Goal: Navigation & Orientation: Find specific page/section

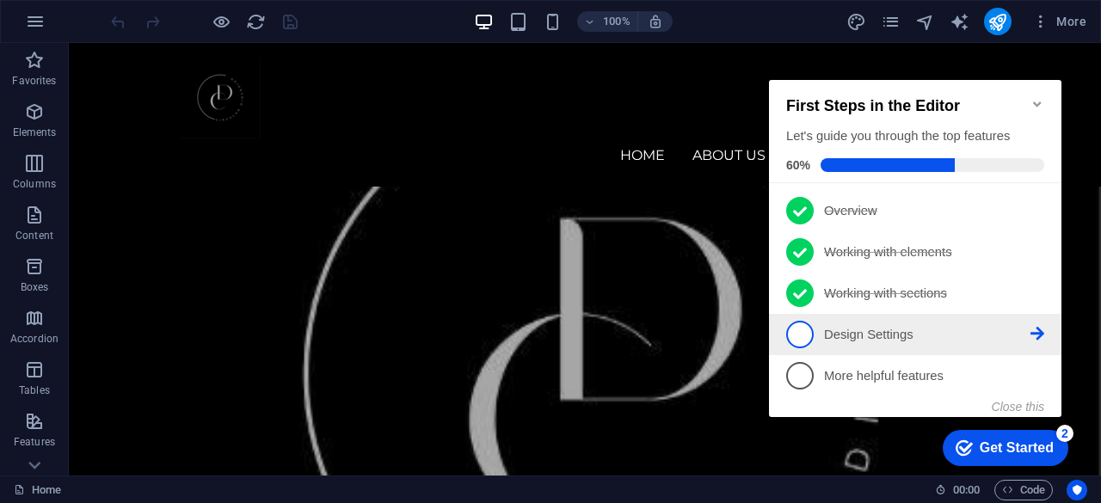
click at [946, 335] on p "Design Settings - incomplete" at bounding box center [927, 335] width 206 height 18
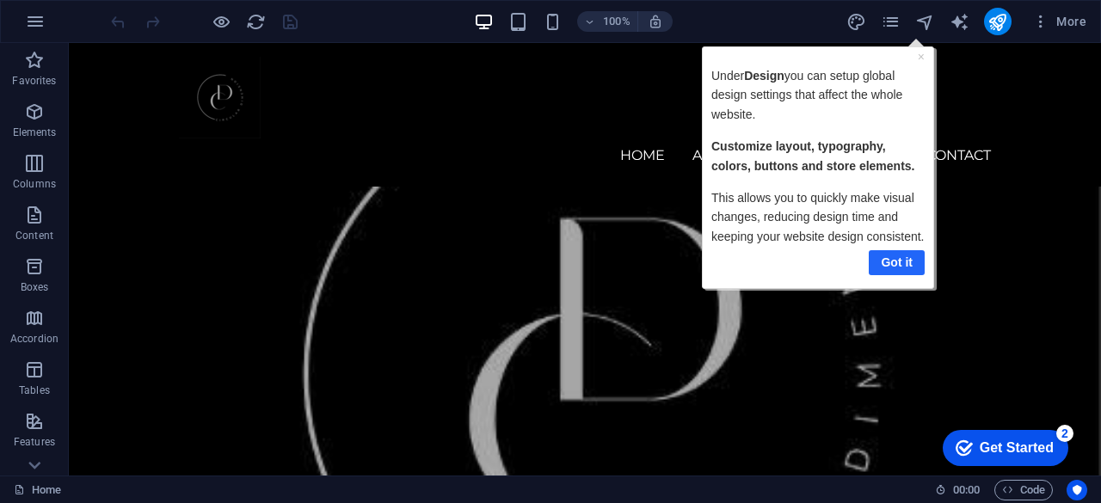
click at [893, 261] on link "Got it" at bounding box center [896, 262] width 56 height 25
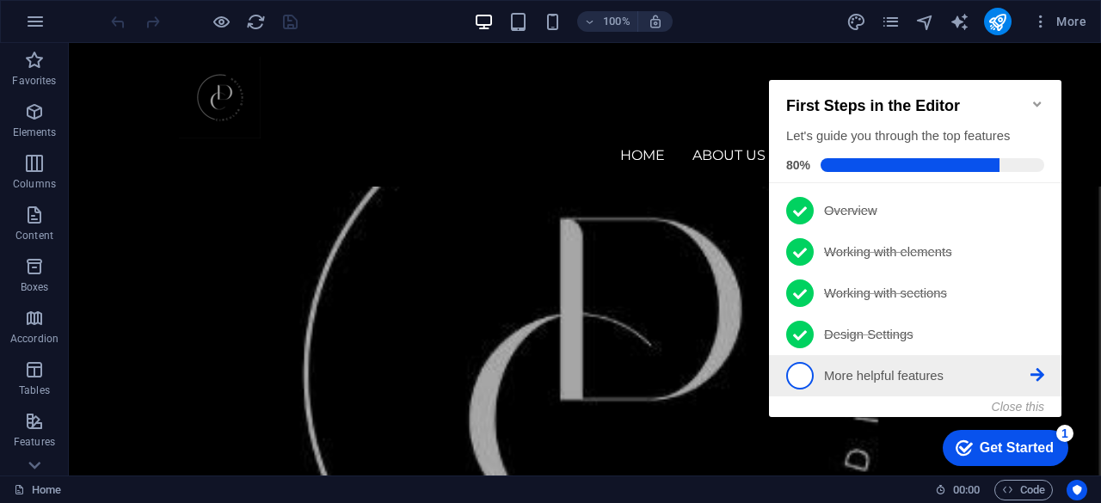
click at [920, 376] on p "More helpful features - incomplete" at bounding box center [927, 376] width 206 height 18
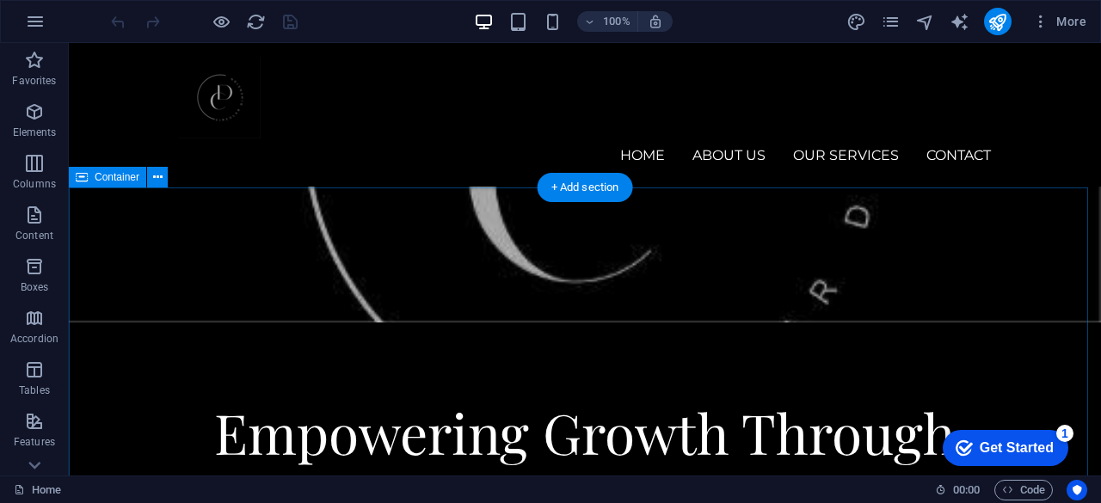
scroll to position [344, 0]
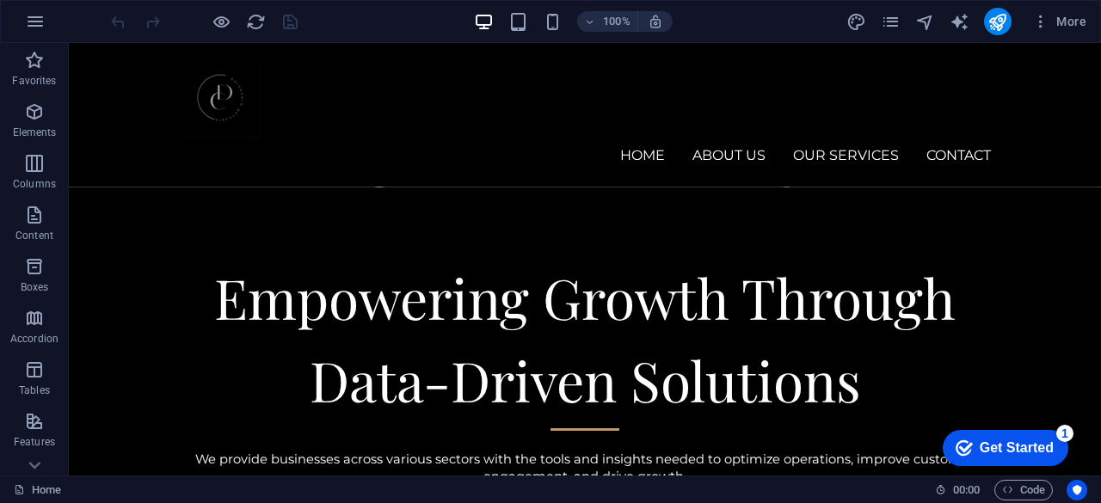
click at [1025, 448] on div "Get Started" at bounding box center [1017, 447] width 74 height 15
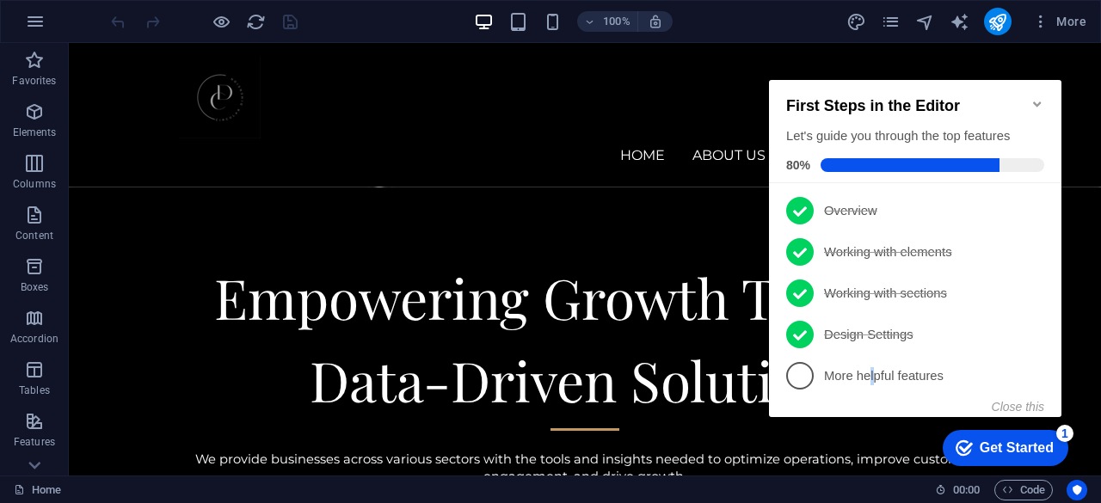
click at [877, 376] on p "More helpful features - incomplete" at bounding box center [927, 376] width 206 height 18
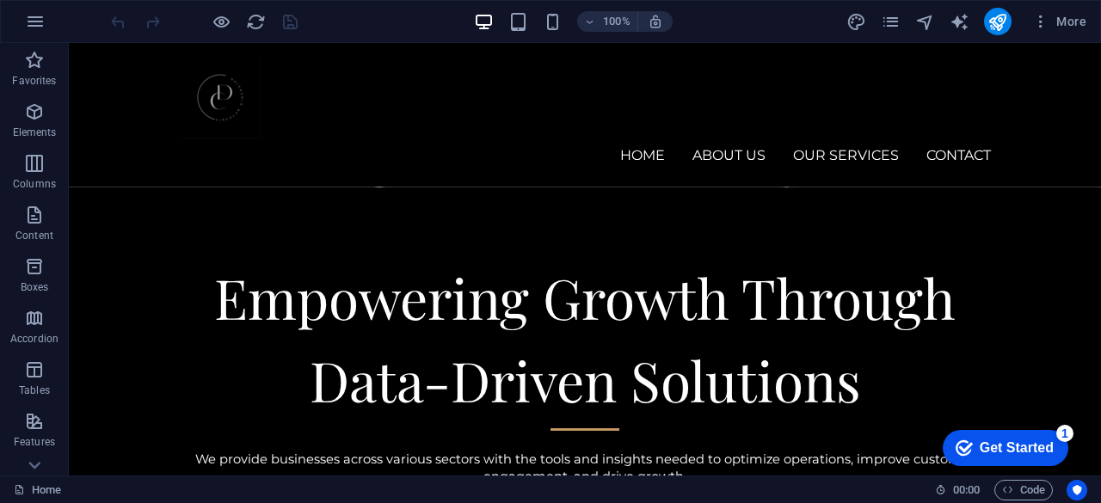
click at [1009, 448] on div "Get Started" at bounding box center [1017, 447] width 74 height 15
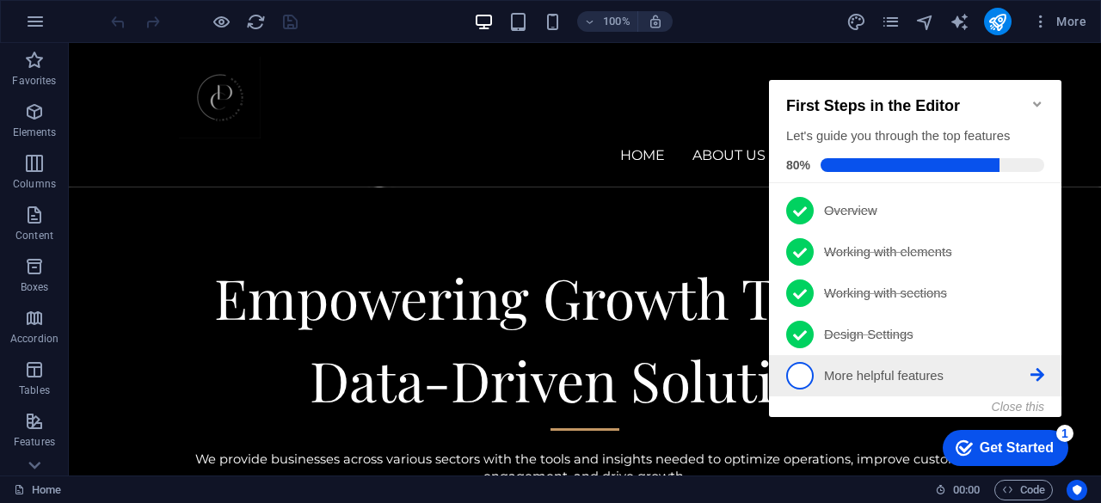
click at [1042, 217] on icon at bounding box center [1038, 210] width 14 height 14
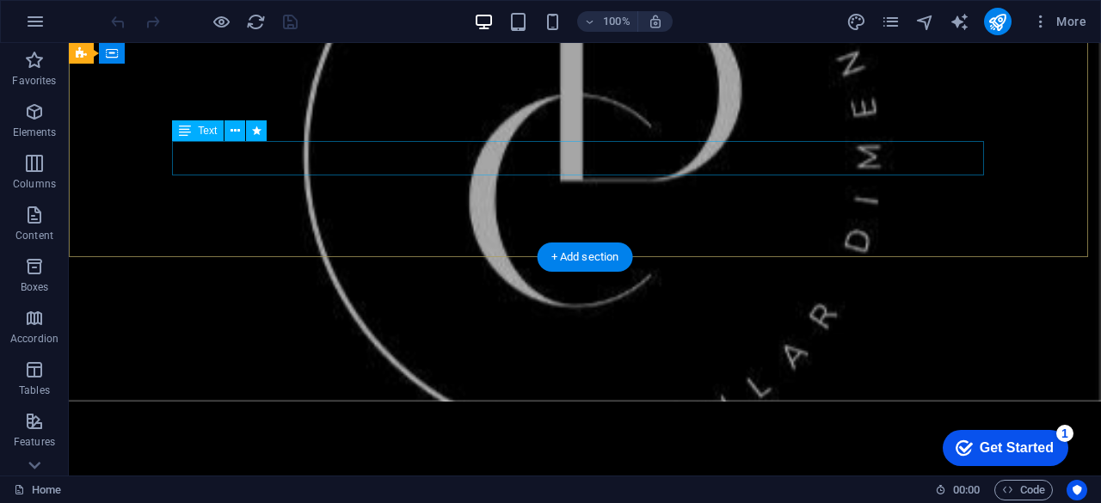
scroll to position [0, 0]
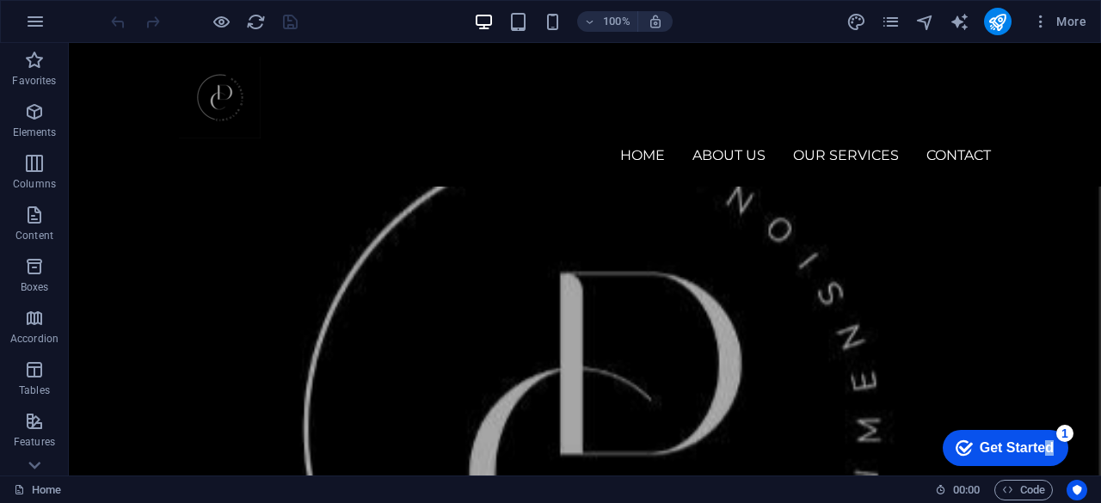
click at [1049, 446] on div "Get Started" at bounding box center [1017, 447] width 74 height 15
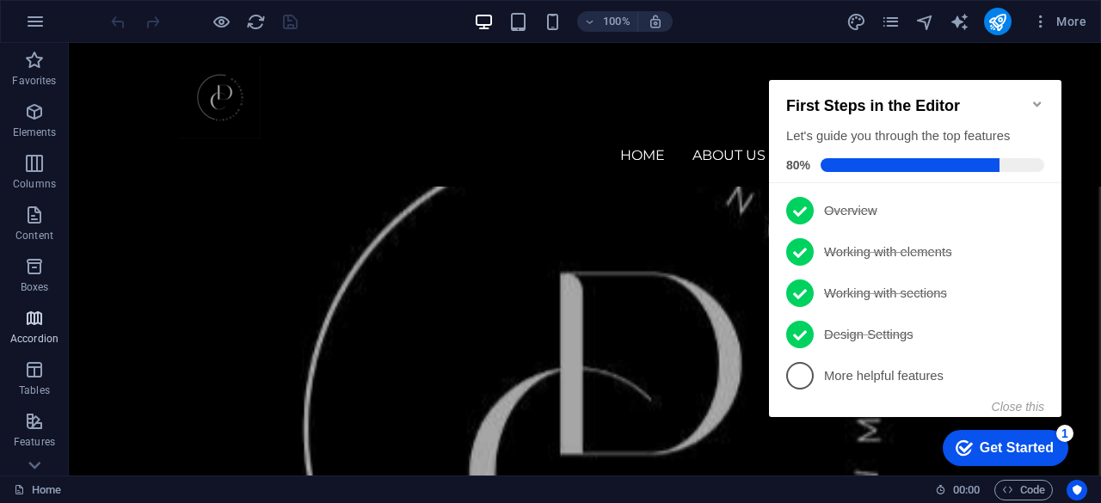
scroll to position [341, 0]
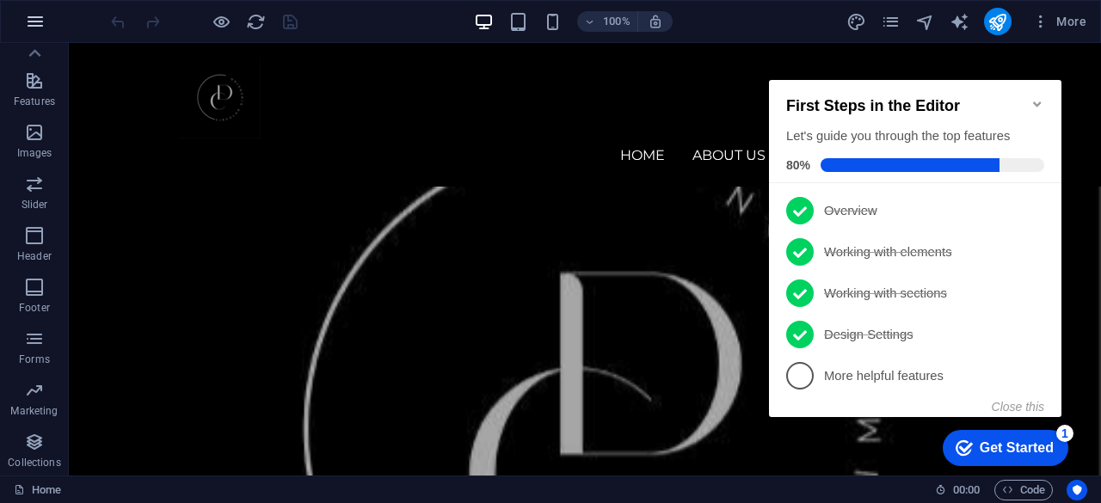
click at [33, 15] on icon "button" at bounding box center [35, 21] width 21 height 21
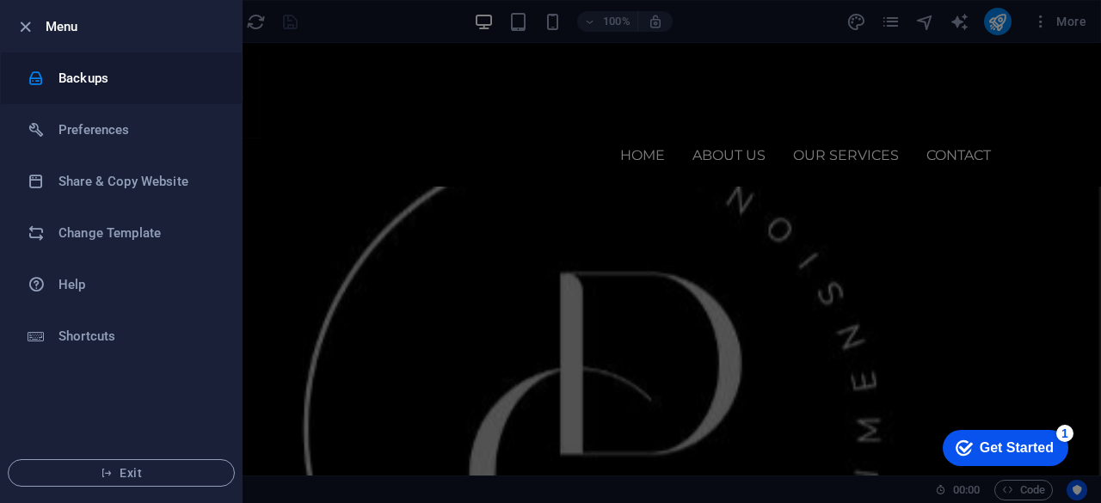
click at [66, 73] on h6 "Backups" at bounding box center [137, 78] width 159 height 21
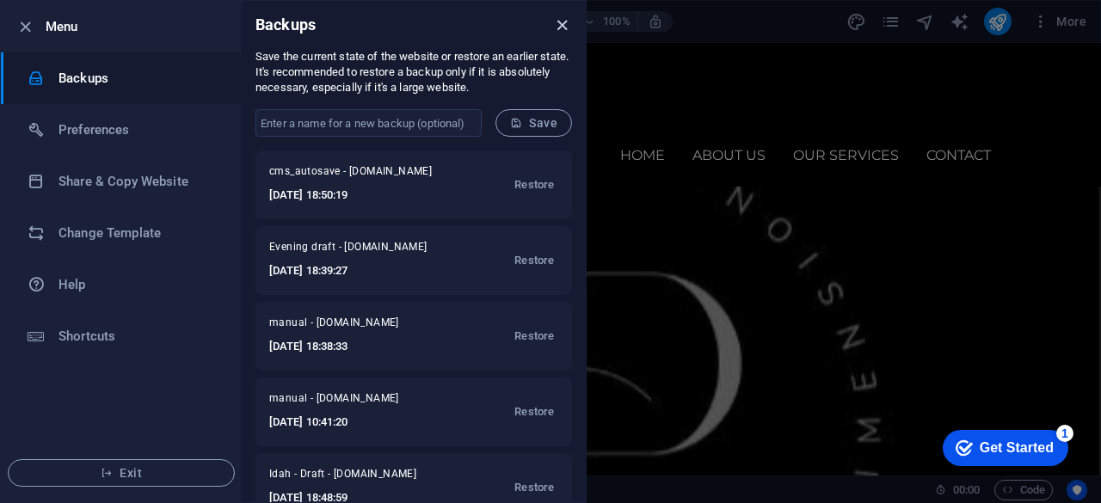
click at [566, 23] on icon "close" at bounding box center [562, 25] width 20 height 20
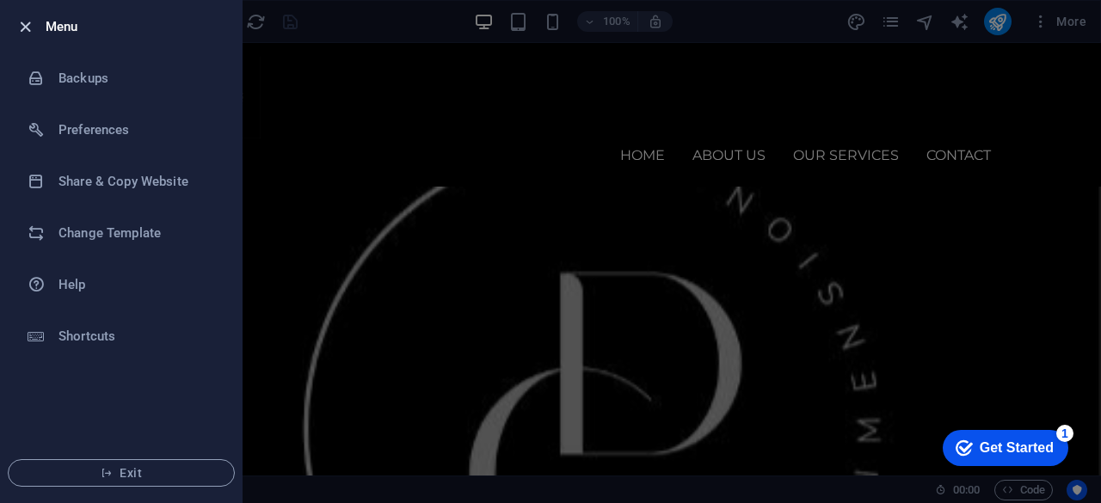
click at [28, 28] on icon "button" at bounding box center [25, 27] width 20 height 20
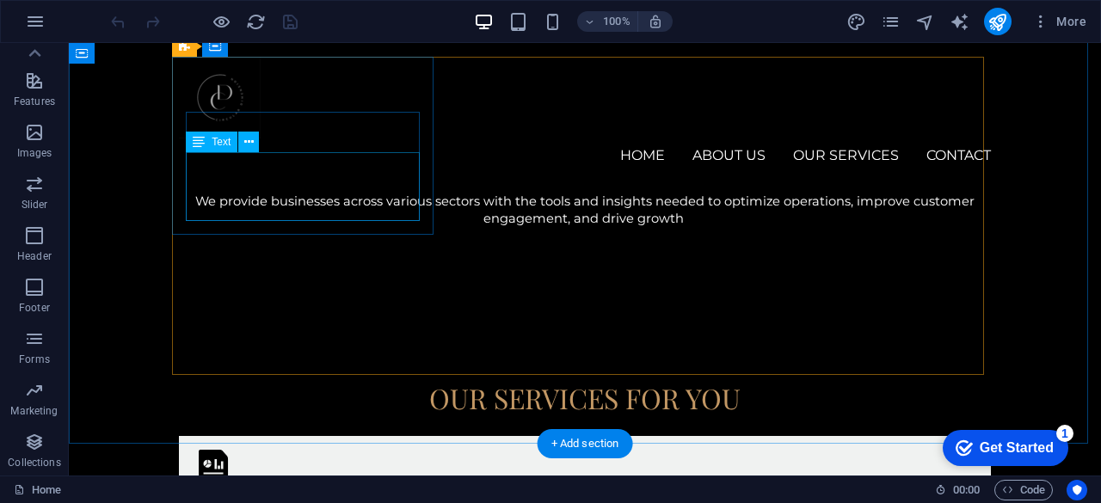
scroll to position [618, 0]
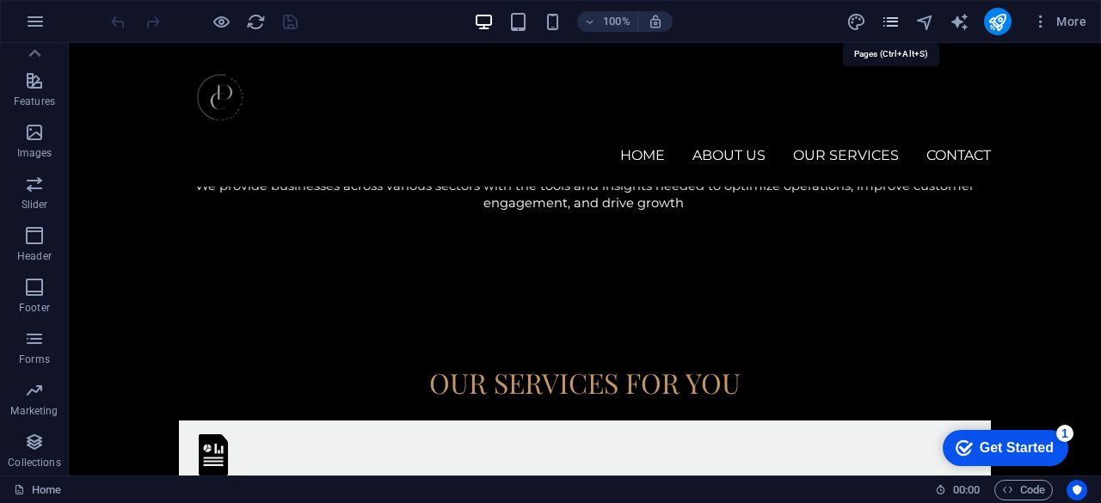
click at [892, 25] on icon "pages" at bounding box center [891, 22] width 20 height 20
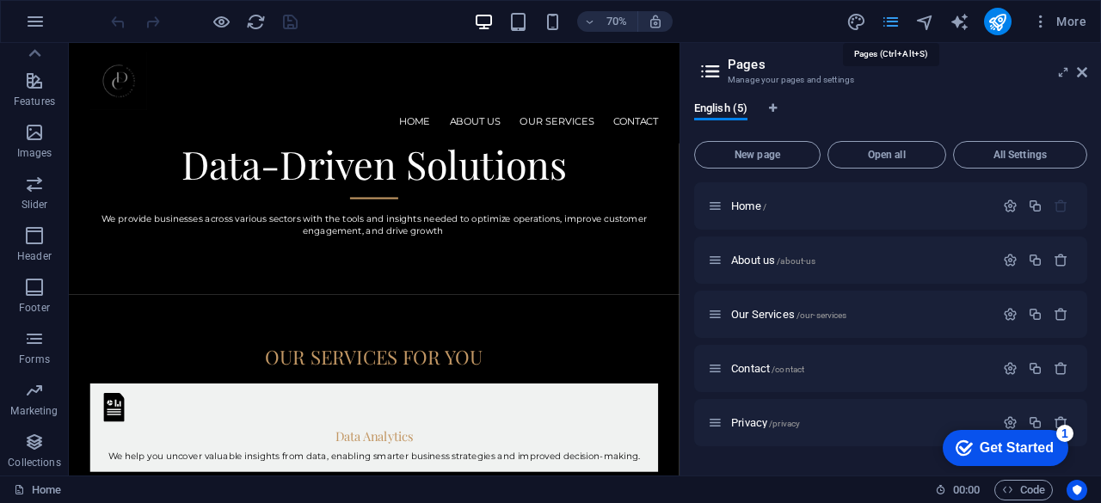
scroll to position [432, 0]
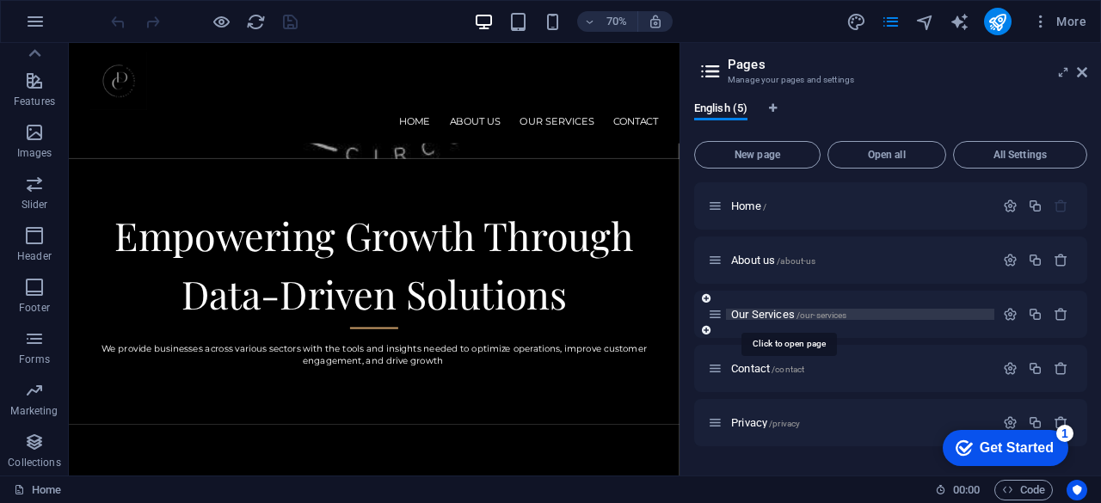
click at [742, 317] on span "Our Services /our-services" at bounding box center [788, 314] width 115 height 13
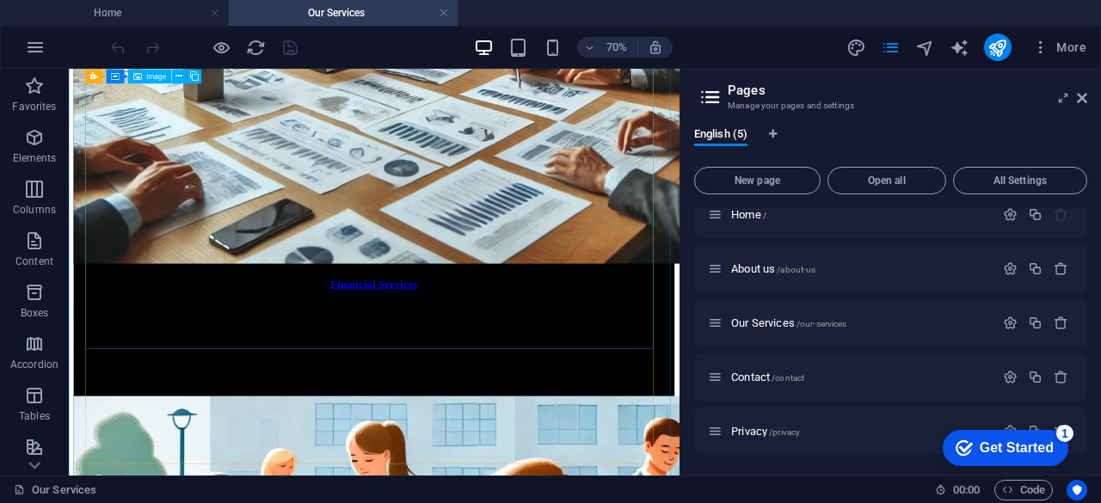
scroll to position [3560, 0]
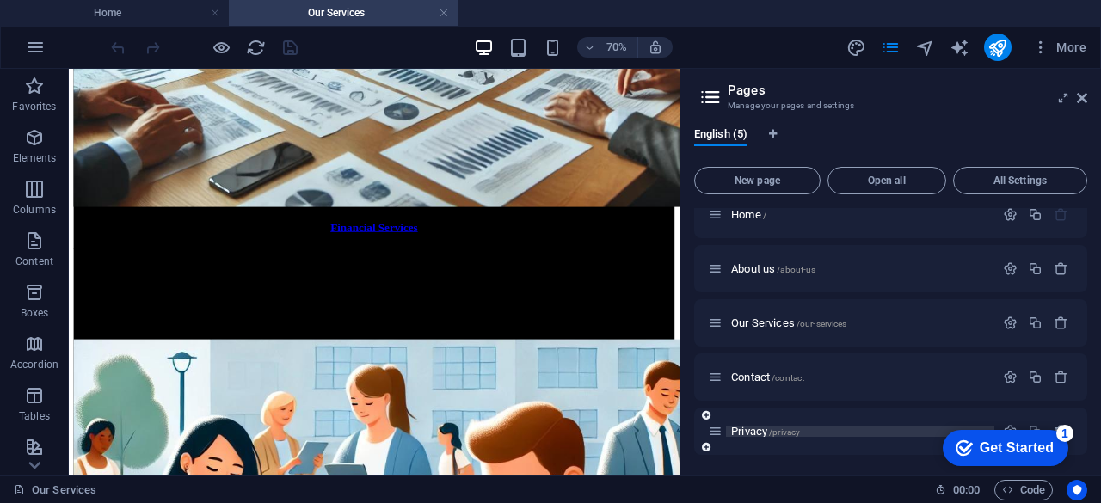
click at [743, 431] on span "Privacy /privacy" at bounding box center [765, 431] width 69 height 13
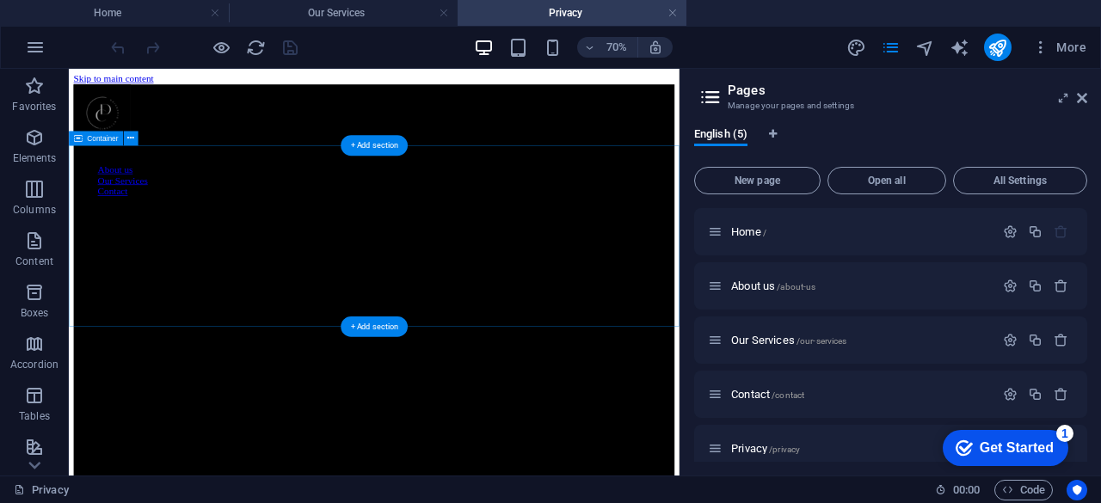
scroll to position [0, 0]
